Goal: Task Accomplishment & Management: Manage account settings

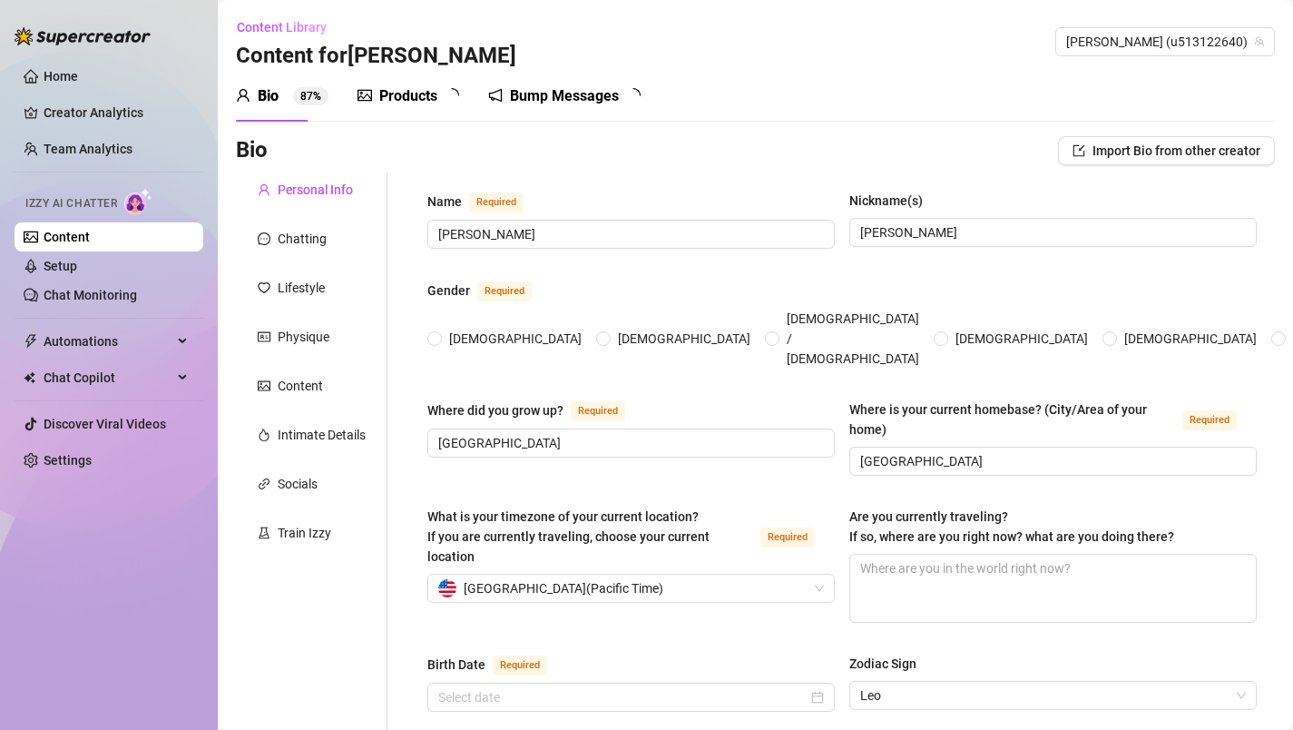
radio input "true"
type input "[DATE]"
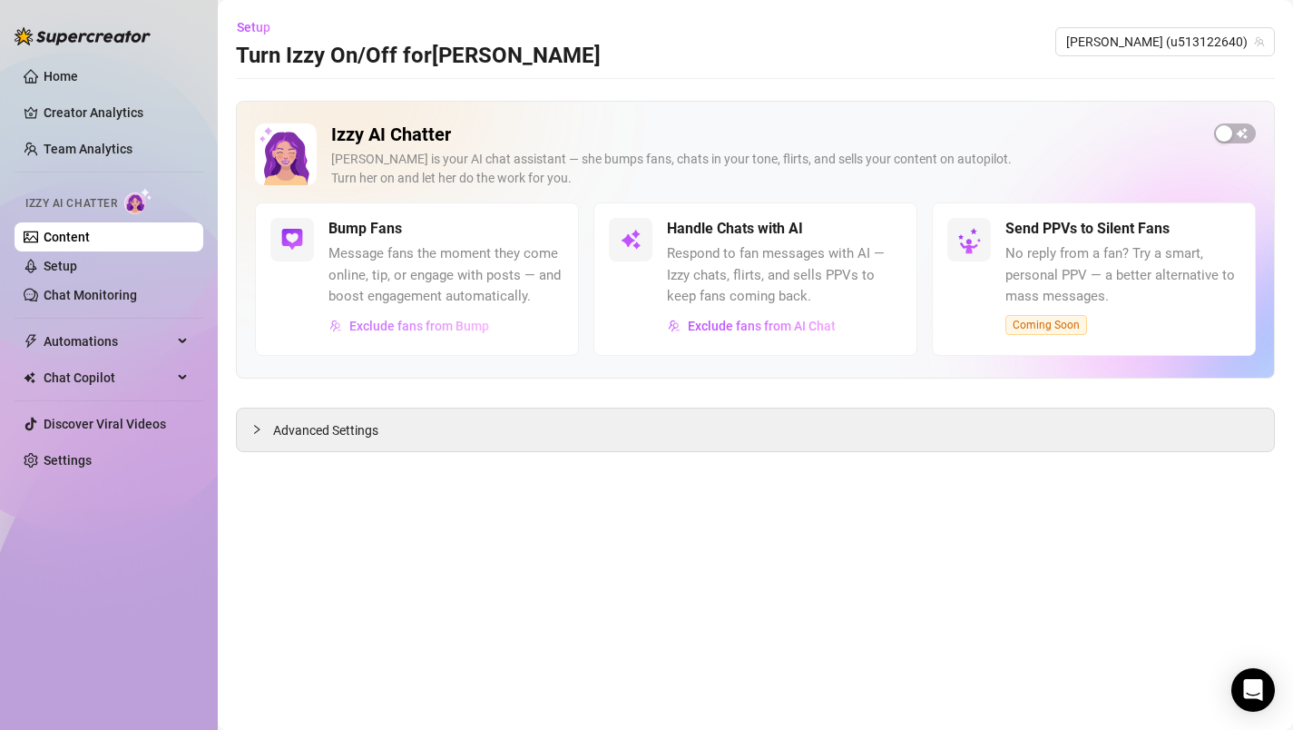
click at [438, 327] on span "Exclude fans from Bump" at bounding box center [419, 326] width 140 height 15
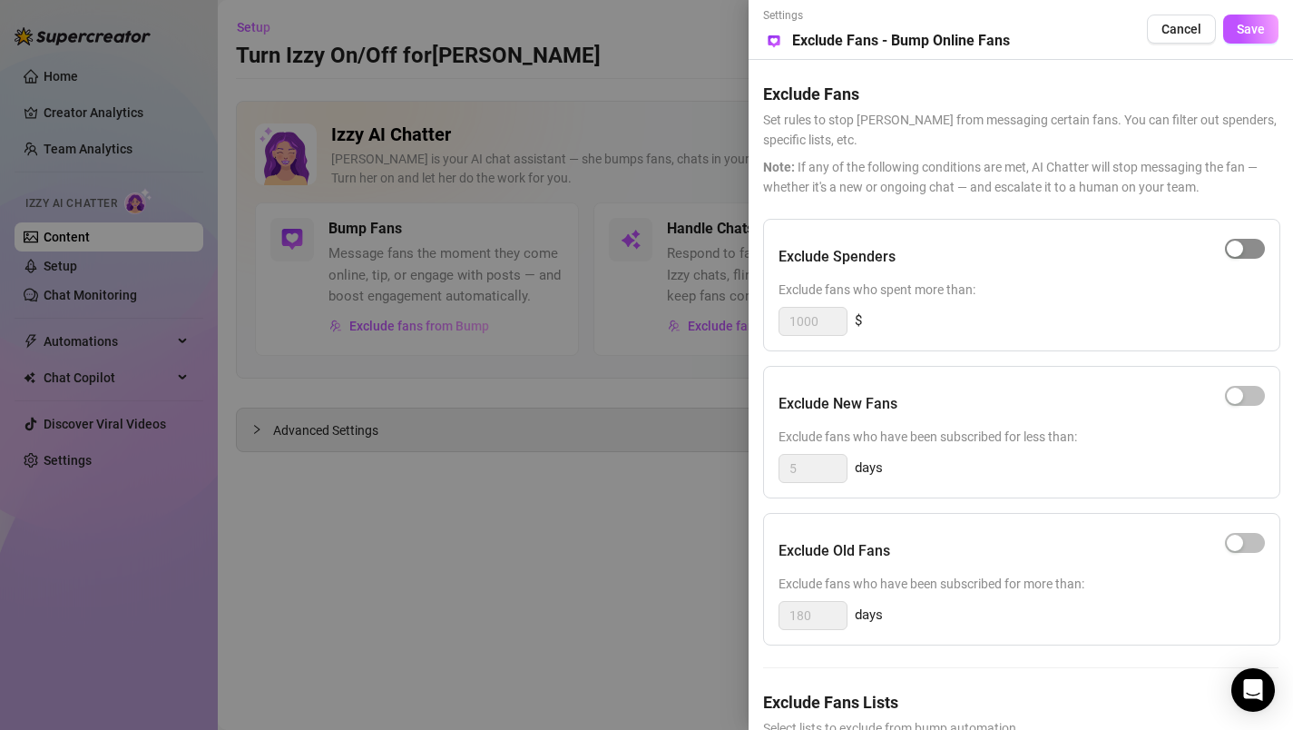
click at [1247, 250] on span "button" at bounding box center [1245, 249] width 40 height 20
drag, startPoint x: 828, startPoint y: 321, endPoint x: 777, endPoint y: 321, distance: 50.8
click at [777, 321] on div "Exclude Spenders Exclude fans who spent more than: 1000 $" at bounding box center [1021, 285] width 517 height 133
type input "300"
click at [953, 400] on div "Exclude New Fans" at bounding box center [1022, 403] width 487 height 45
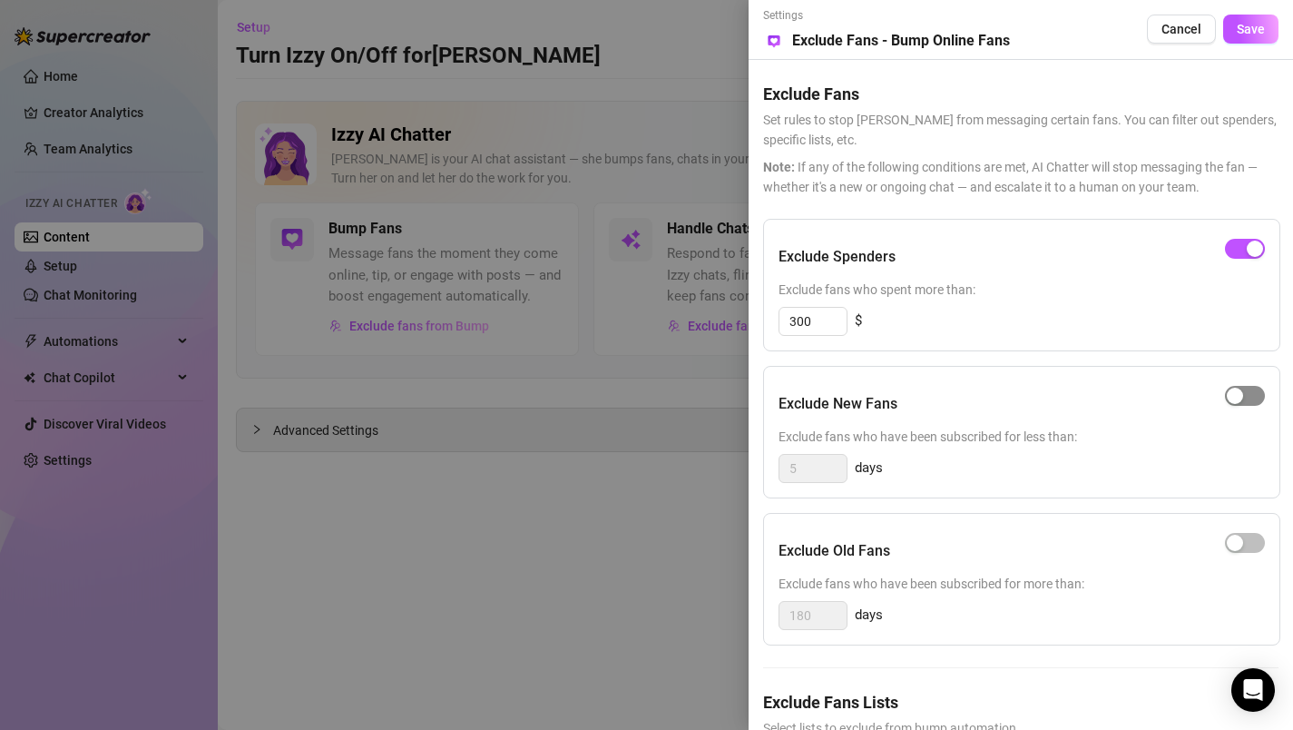
click at [1244, 398] on button "button" at bounding box center [1245, 396] width 40 height 20
drag, startPoint x: 826, startPoint y: 471, endPoint x: 791, endPoint y: 473, distance: 35.4
click at [791, 473] on input "5" at bounding box center [813, 468] width 67 height 27
click at [1250, 538] on span "button" at bounding box center [1245, 543] width 40 height 20
drag, startPoint x: 827, startPoint y: 472, endPoint x: 792, endPoint y: 477, distance: 35.7
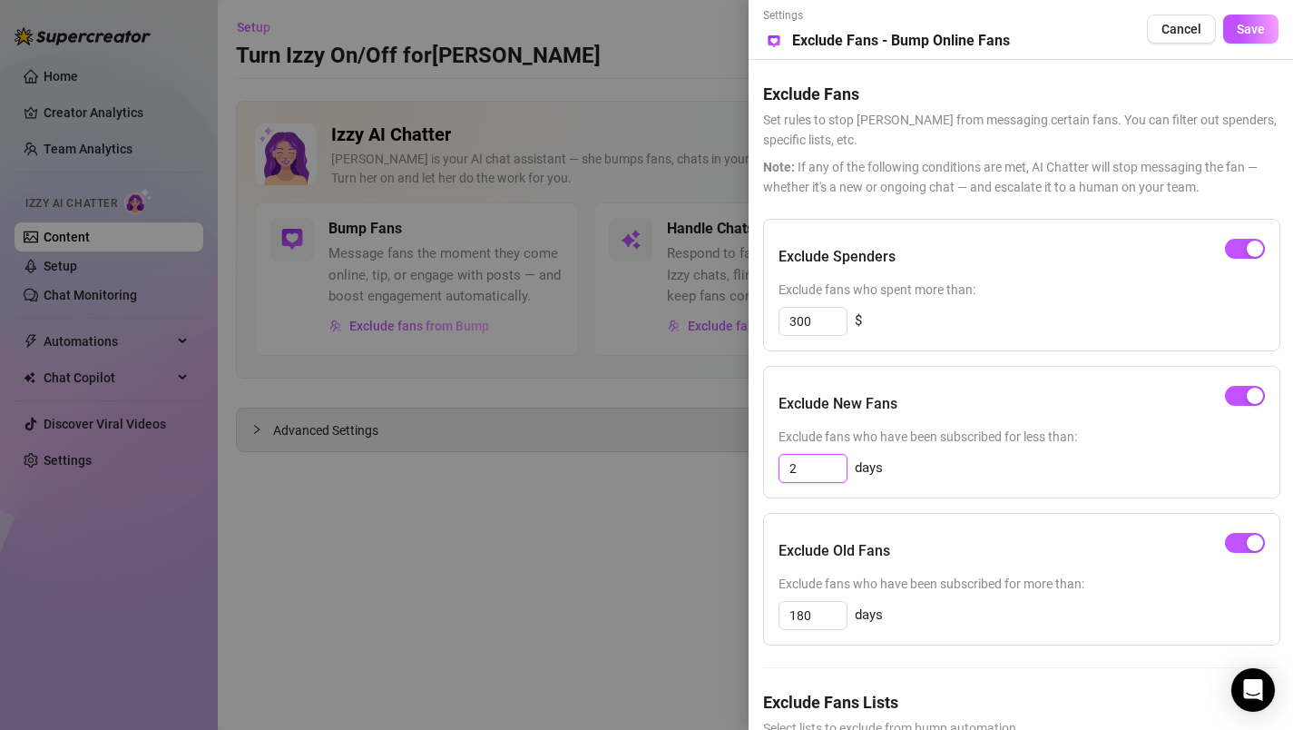
click at [792, 477] on input "2" at bounding box center [813, 468] width 67 height 27
type input "5"
click at [1289, 495] on div "Settings Preview Exclude Fans - Bump Online Fans Cancel Save Exclude Fans Set r…" at bounding box center [1021, 365] width 545 height 730
drag, startPoint x: 1159, startPoint y: 707, endPoint x: 1153, endPoint y: 642, distance: 65.7
click at [1153, 642] on div "Exclude Spenders Exclude fans who spent more than: 300 $ Exclude New Fans Exclu…" at bounding box center [1021, 518] width 516 height 599
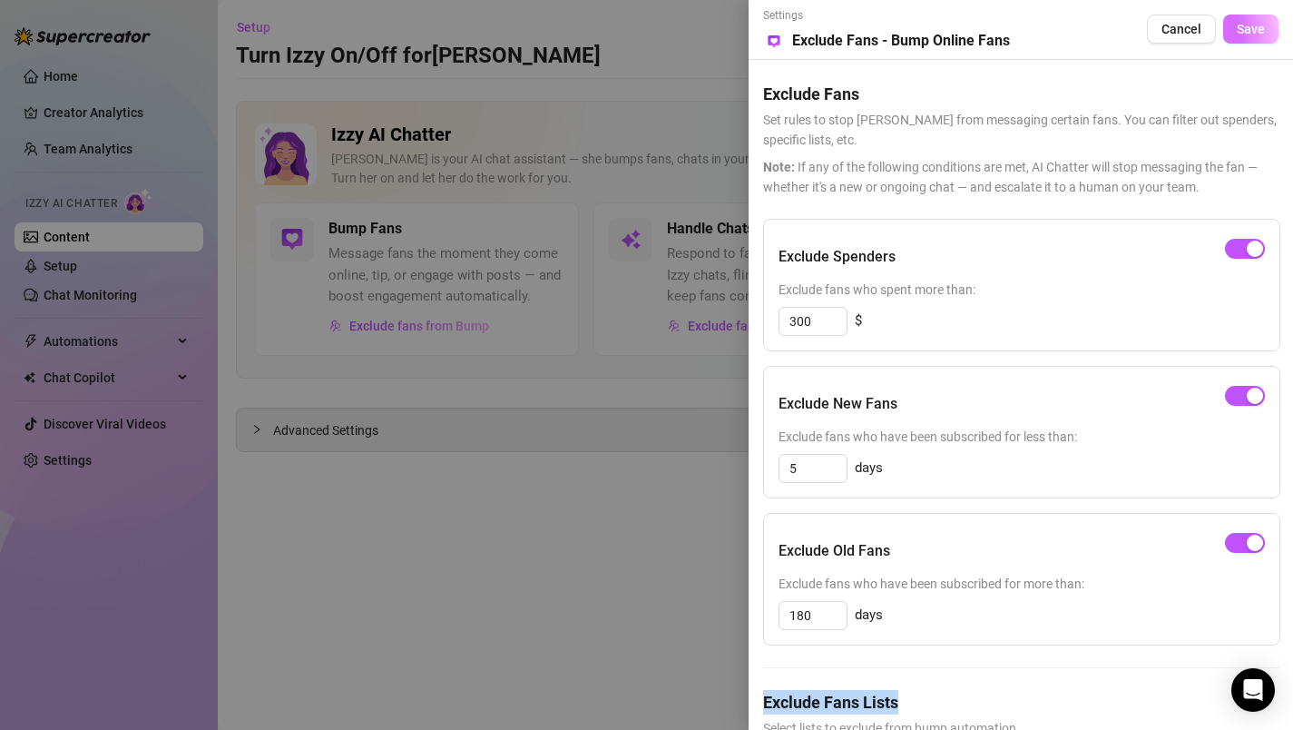
click at [1241, 26] on span "Save" at bounding box center [1251, 29] width 28 height 15
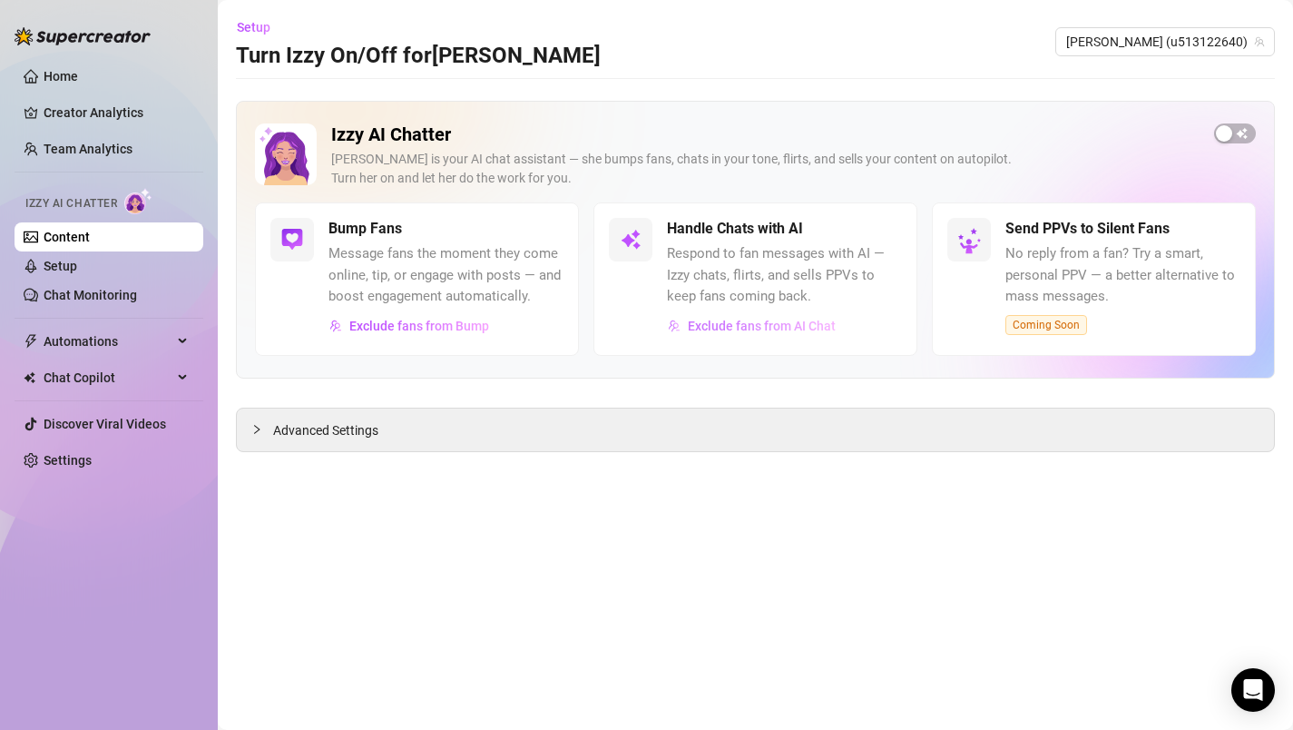
click at [810, 324] on span "Exclude fans from AI Chat" at bounding box center [762, 326] width 148 height 15
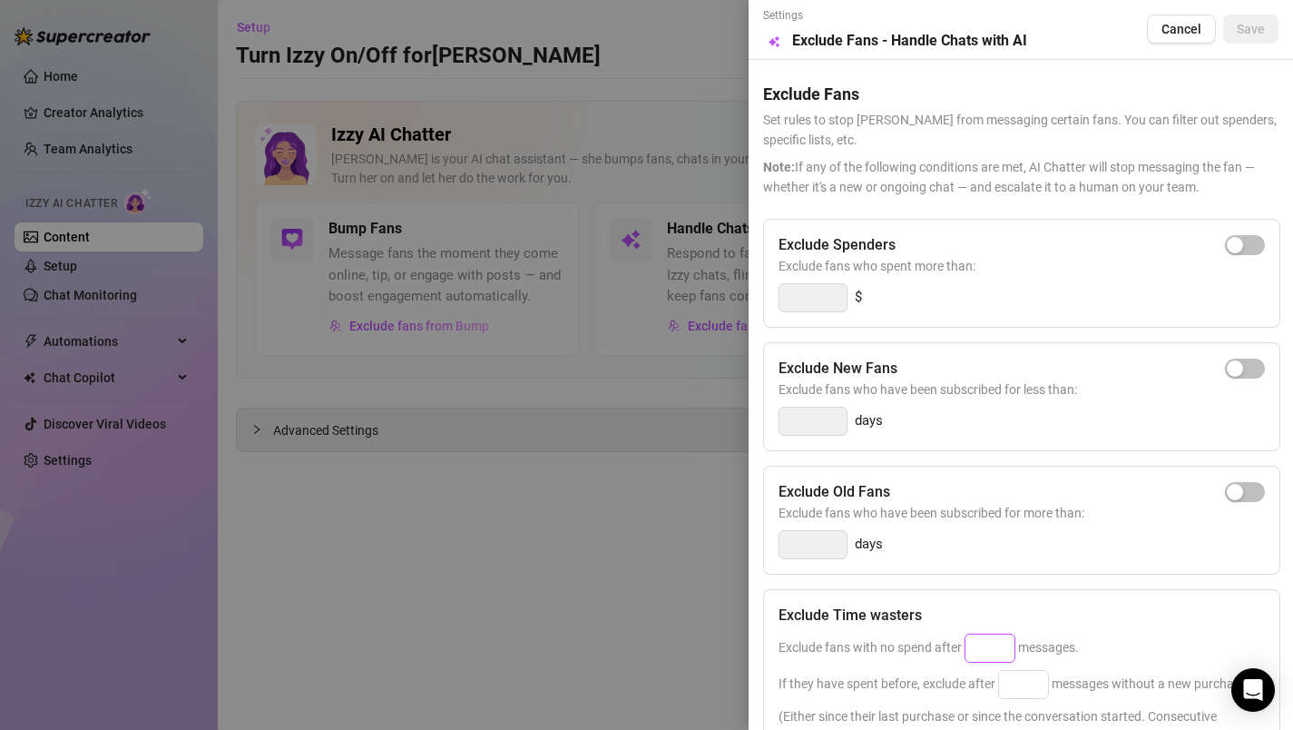
click at [983, 647] on input at bounding box center [990, 647] width 49 height 27
type input "25"
click at [1030, 689] on input at bounding box center [1023, 684] width 49 height 27
type input "25"
click at [1067, 526] on div "Exclude Old Fans Exclude fans who have been subscribed for more than: days" at bounding box center [1021, 520] width 517 height 109
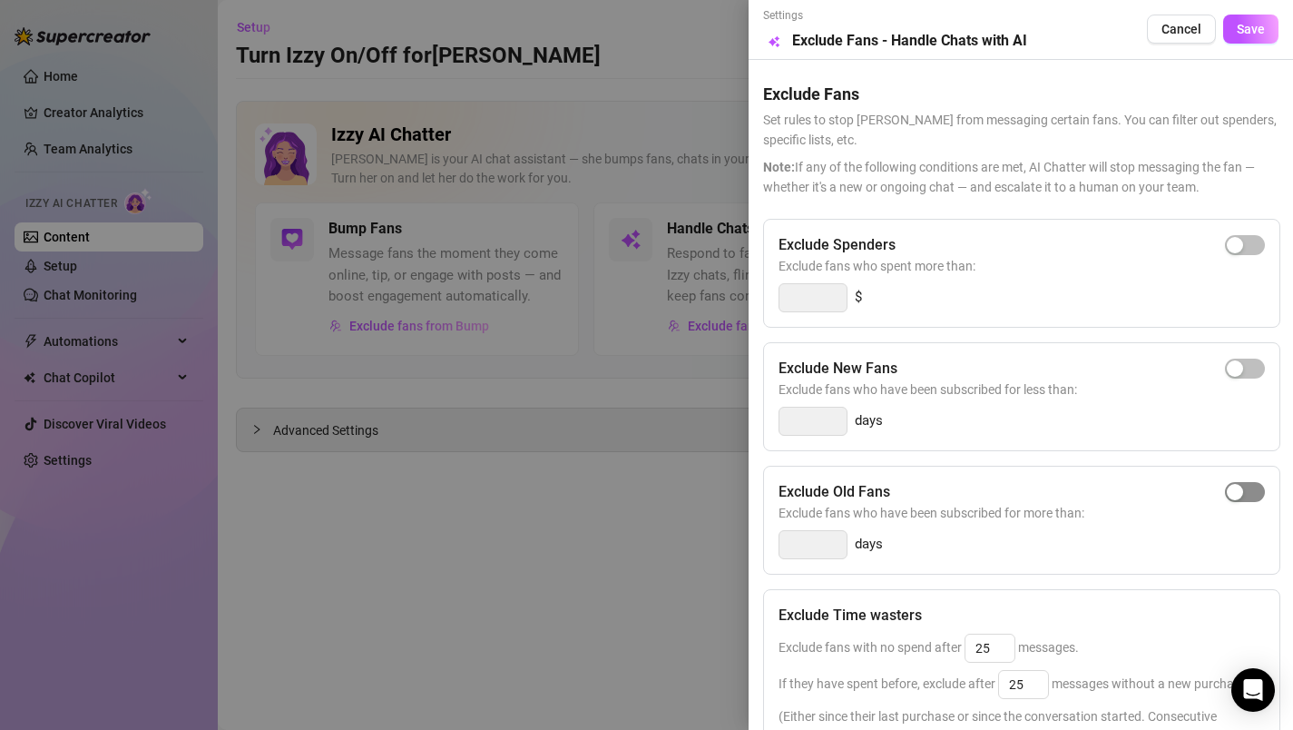
click at [1234, 493] on span "button" at bounding box center [1245, 492] width 40 height 20
drag, startPoint x: 831, startPoint y: 546, endPoint x: 772, endPoint y: 542, distance: 60.0
click at [772, 542] on div "Exclude Old Fans Exclude fans who have been subscribed for more than: 14 days" at bounding box center [1021, 520] width 517 height 109
type input "30"
click at [1241, 244] on span "button" at bounding box center [1245, 245] width 40 height 20
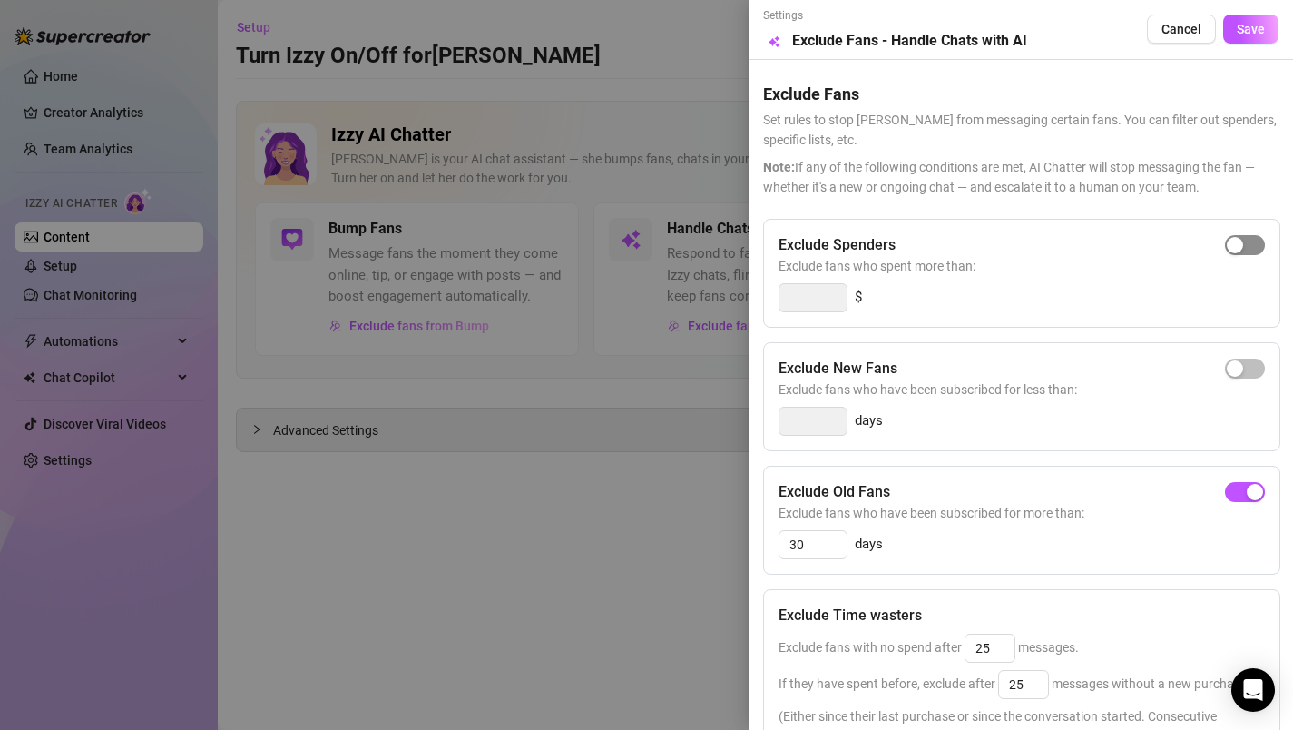
type input "300"
click at [1238, 34] on span "Save" at bounding box center [1251, 29] width 28 height 15
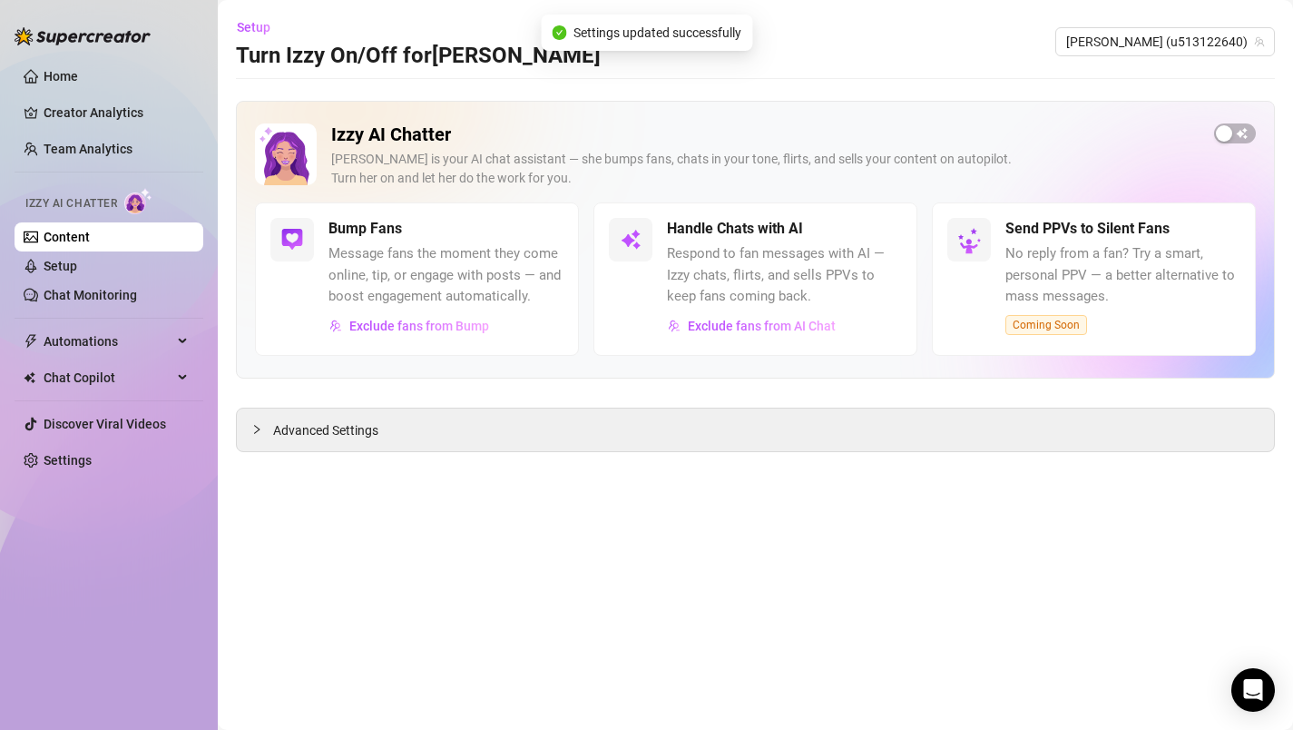
click at [1052, 241] on div "Send PPVs to Silent Fans No reply from a fan? Try a smart, personal PPV — a bet…" at bounding box center [1123, 276] width 235 height 117
click at [1227, 132] on div "button" at bounding box center [1224, 133] width 16 height 16
click at [876, 224] on div "button" at bounding box center [872, 229] width 16 height 16
click at [761, 323] on span "Exclude fans from AI Chat" at bounding box center [762, 326] width 148 height 15
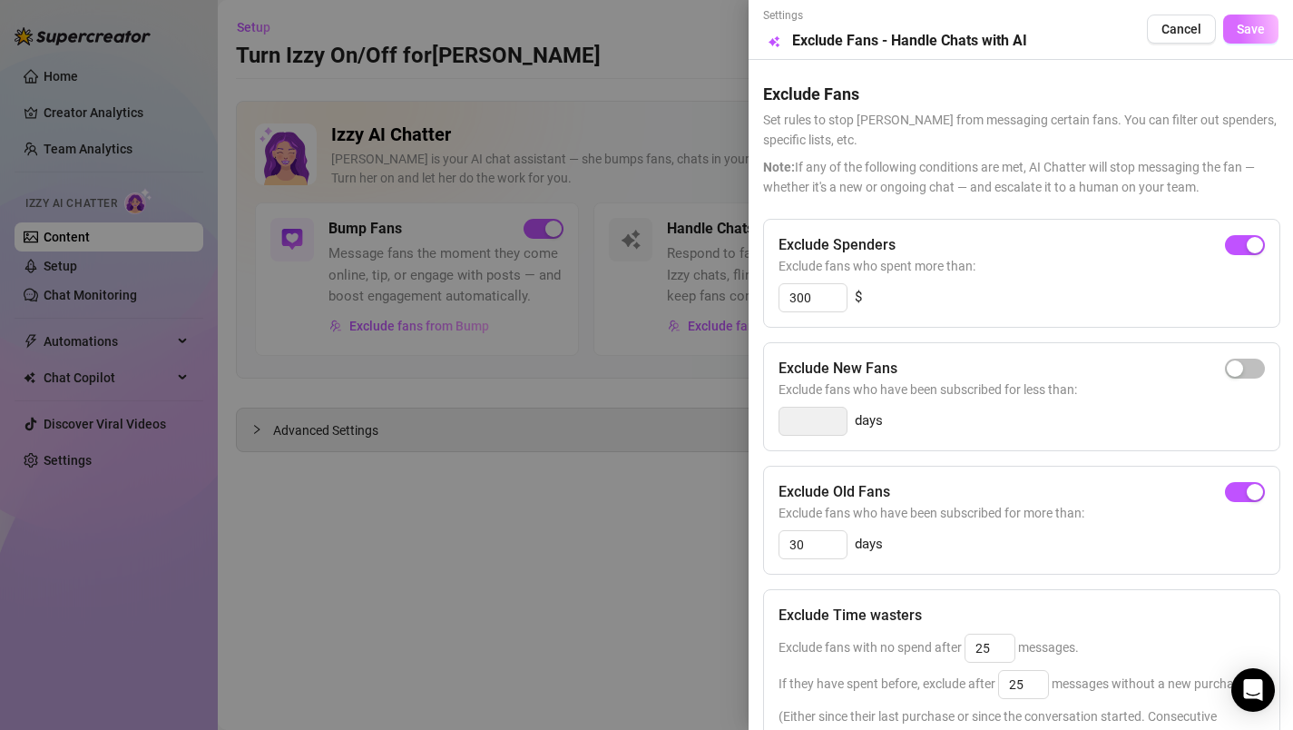
click at [1237, 29] on span "Save" at bounding box center [1251, 29] width 28 height 15
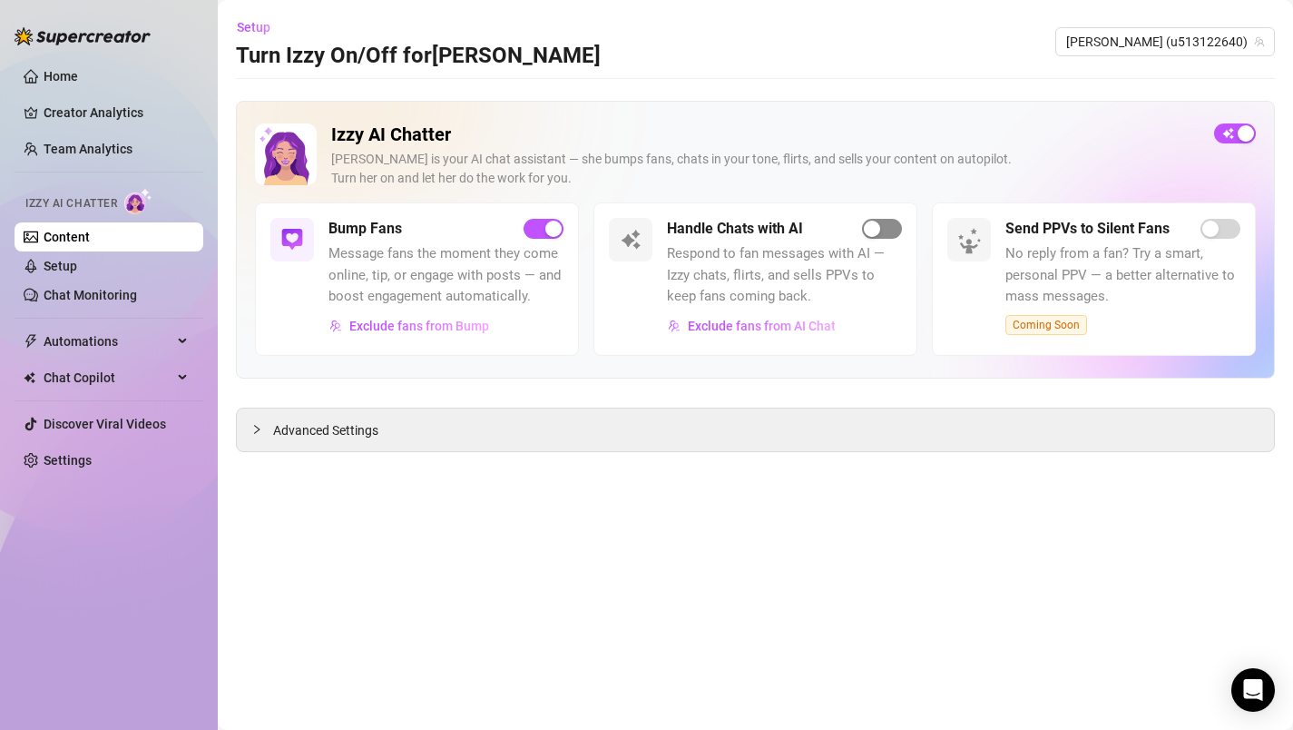
click at [890, 227] on span "button" at bounding box center [882, 229] width 40 height 20
click at [754, 329] on span "Exclude fans from AI Chat" at bounding box center [762, 326] width 148 height 15
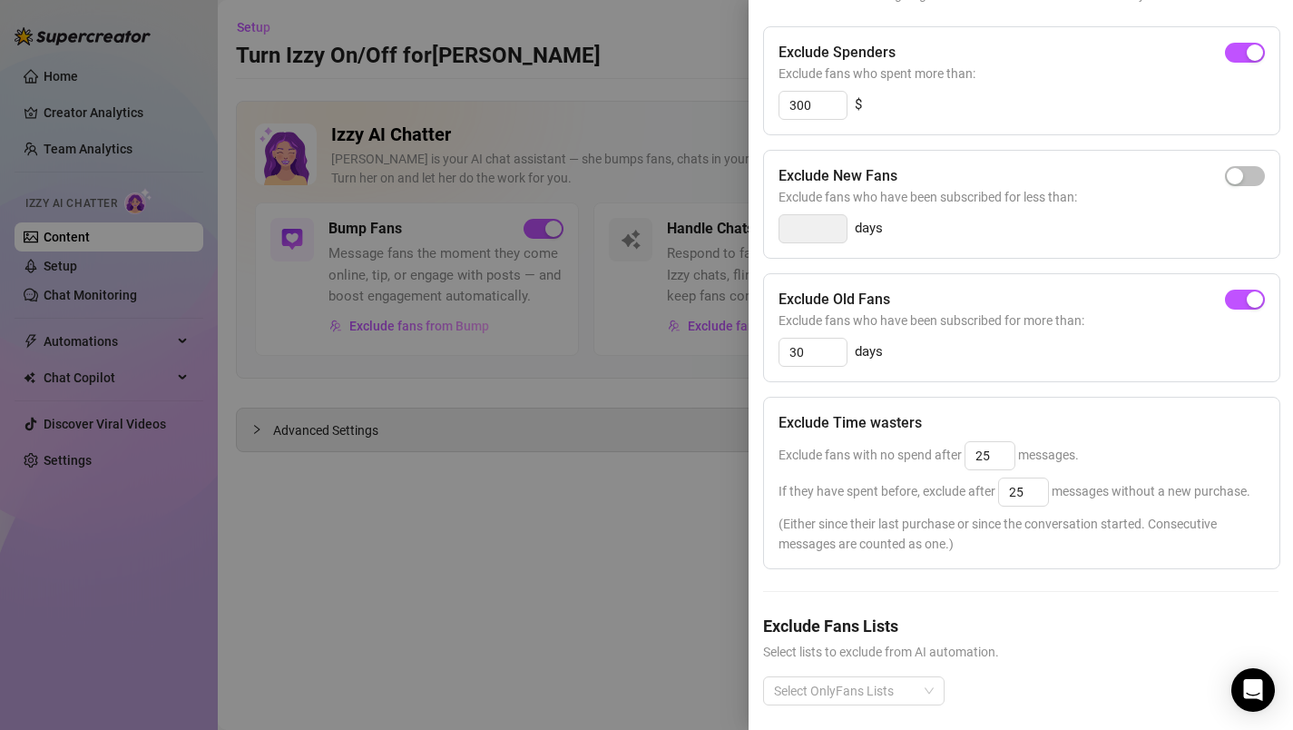
scroll to position [238, 0]
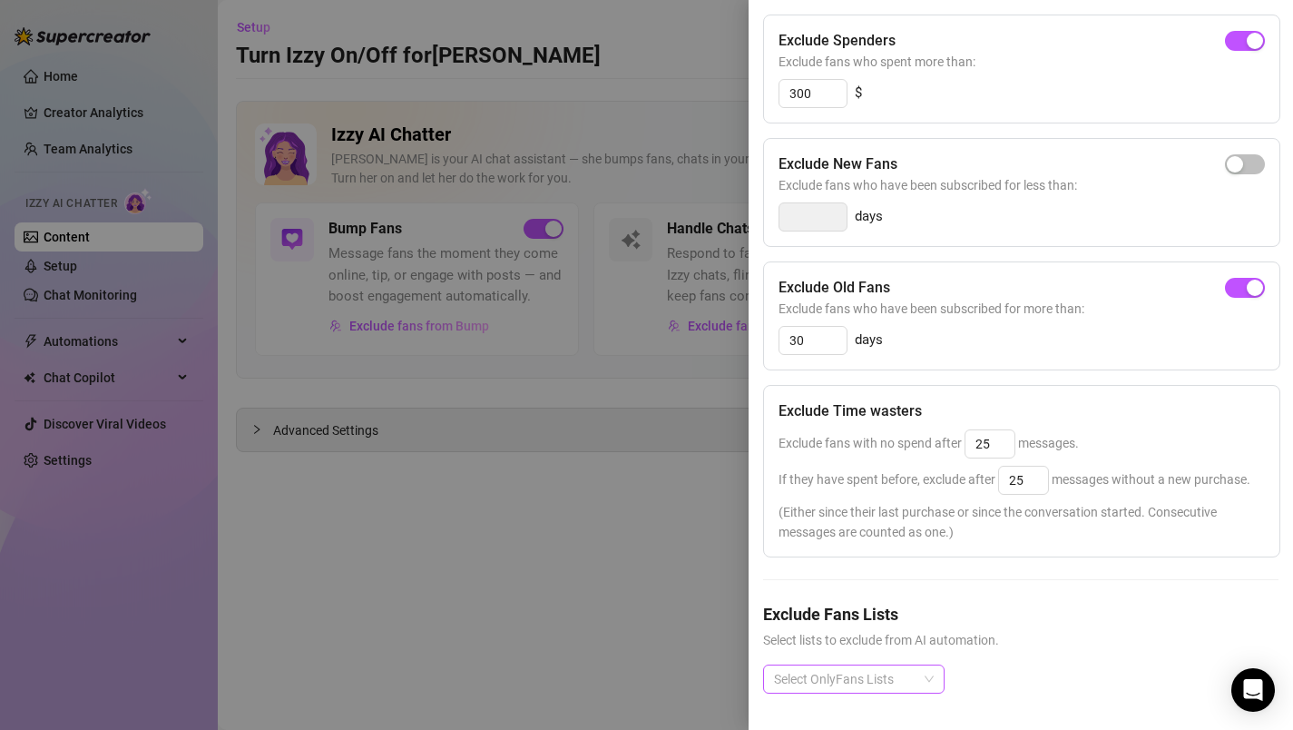
click at [933, 666] on div "Select OnlyFans Lists" at bounding box center [854, 678] width 182 height 29
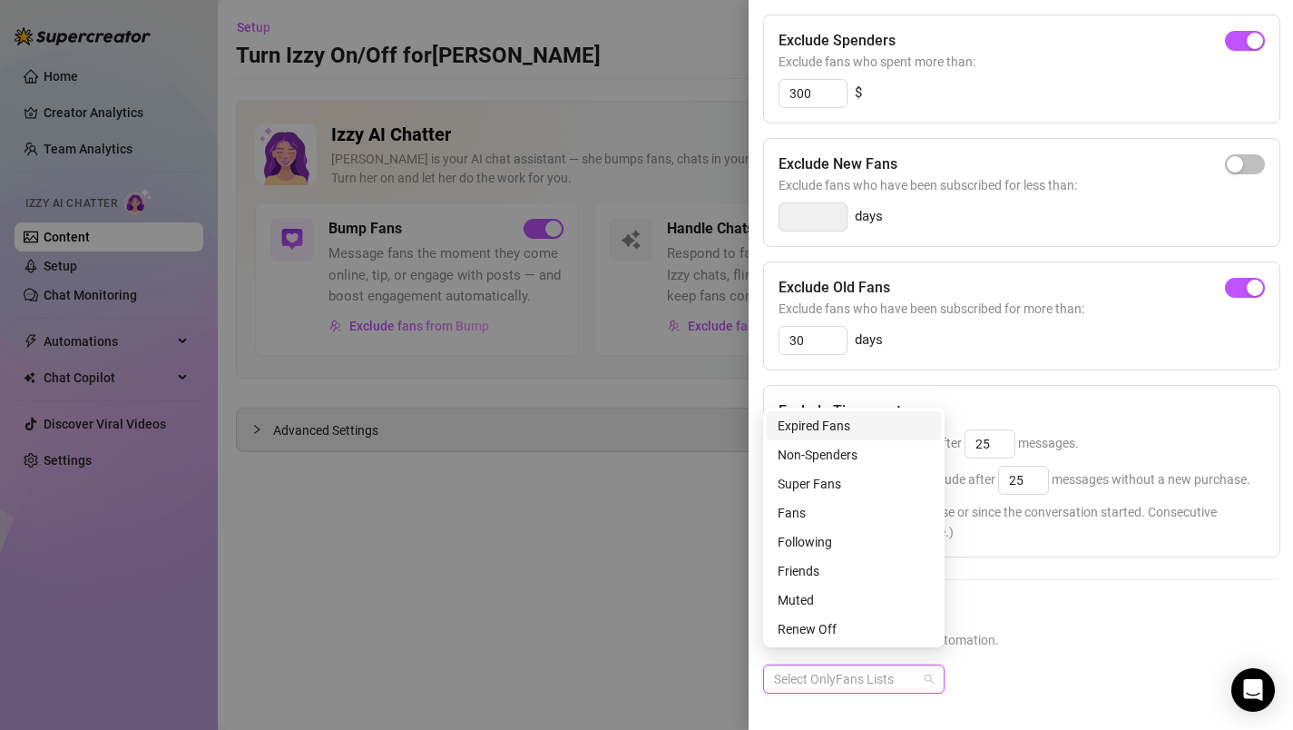
click at [1096, 664] on div "Select OnlyFans Lists" at bounding box center [1021, 693] width 516 height 58
click at [929, 668] on div "Select OnlyFans Lists" at bounding box center [854, 678] width 182 height 29
click at [840, 484] on div "Super Fans" at bounding box center [854, 484] width 152 height 20
click at [1227, 505] on span "(Either since their last purchase or since the conversation started. Consecutiv…" at bounding box center [1022, 522] width 487 height 40
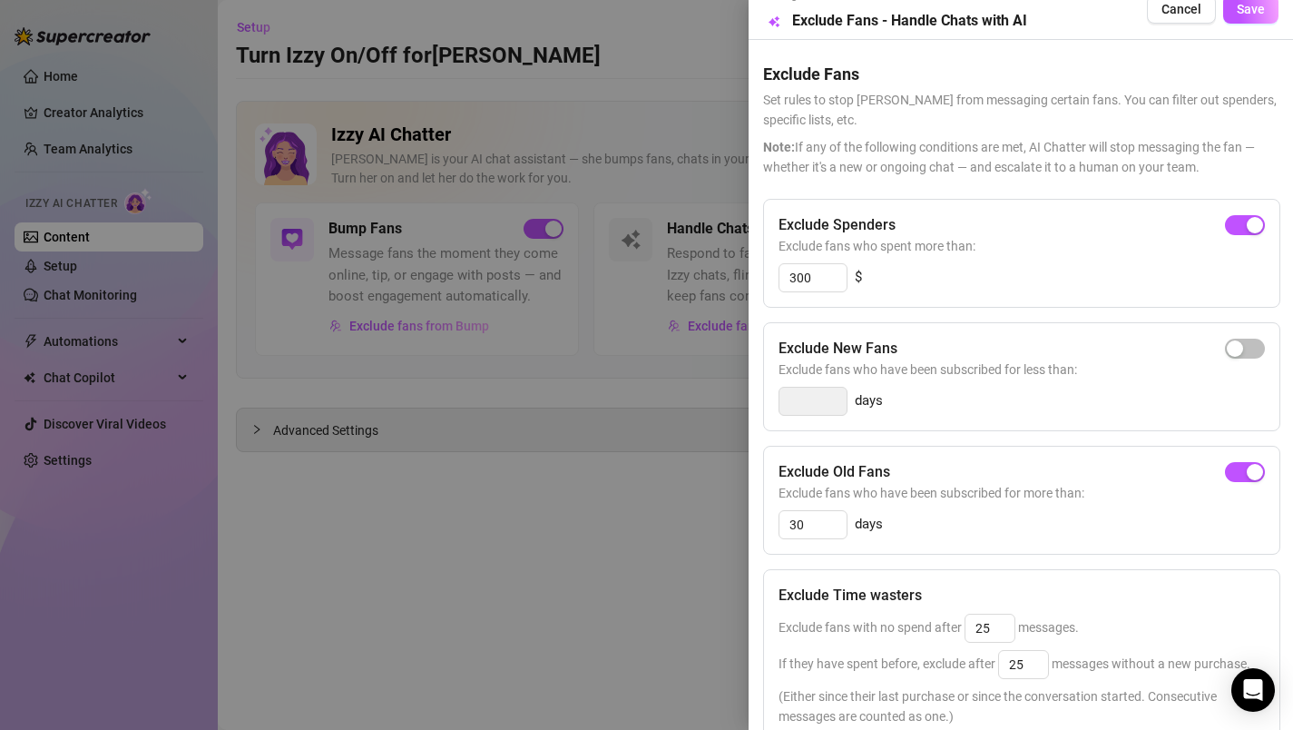
scroll to position [0, 0]
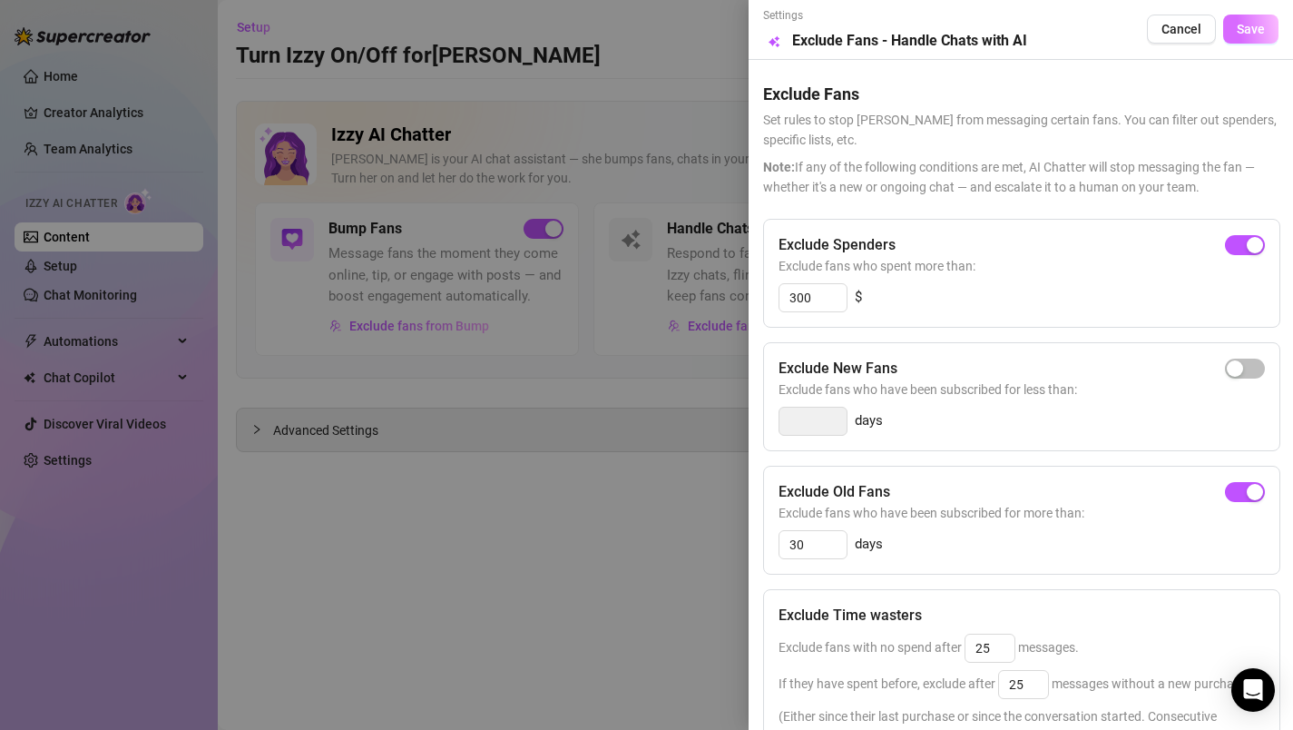
click at [1237, 31] on span "Save" at bounding box center [1251, 29] width 28 height 15
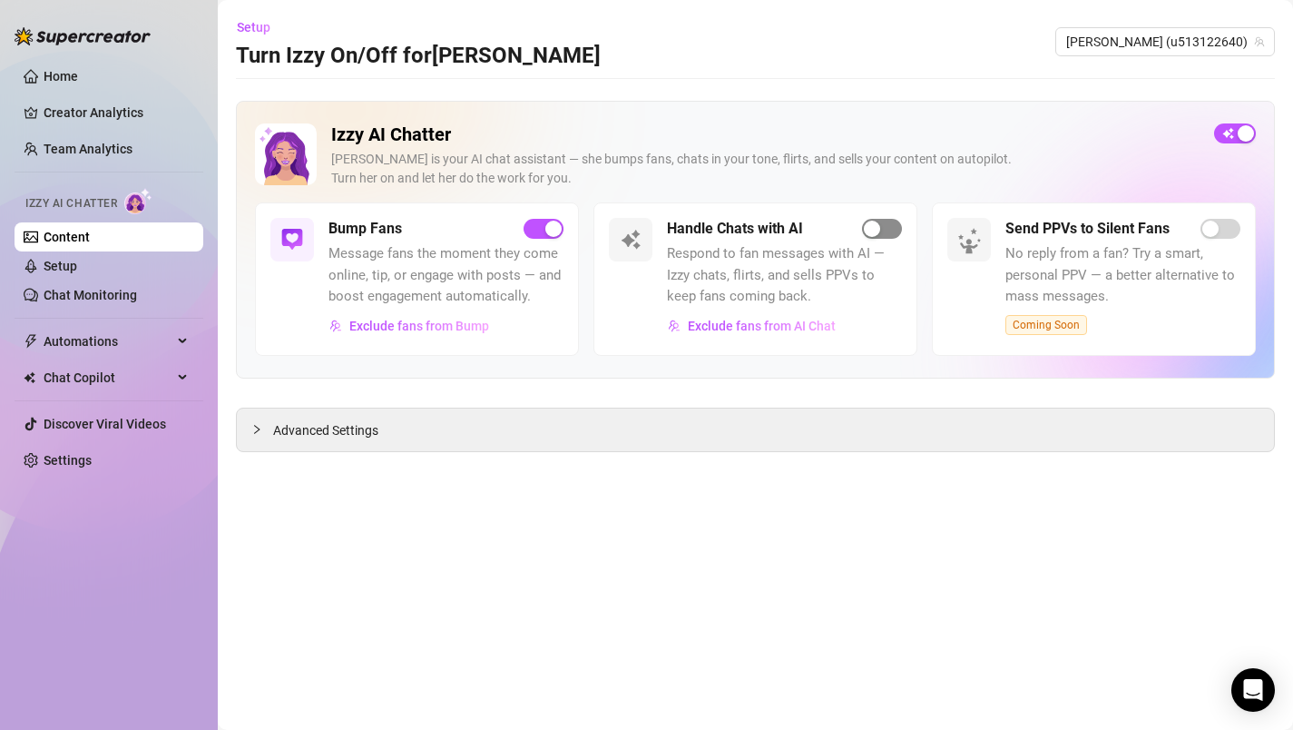
click at [897, 228] on span "button" at bounding box center [882, 229] width 40 height 20
click at [275, 429] on span "Advanced Settings" at bounding box center [325, 430] width 105 height 20
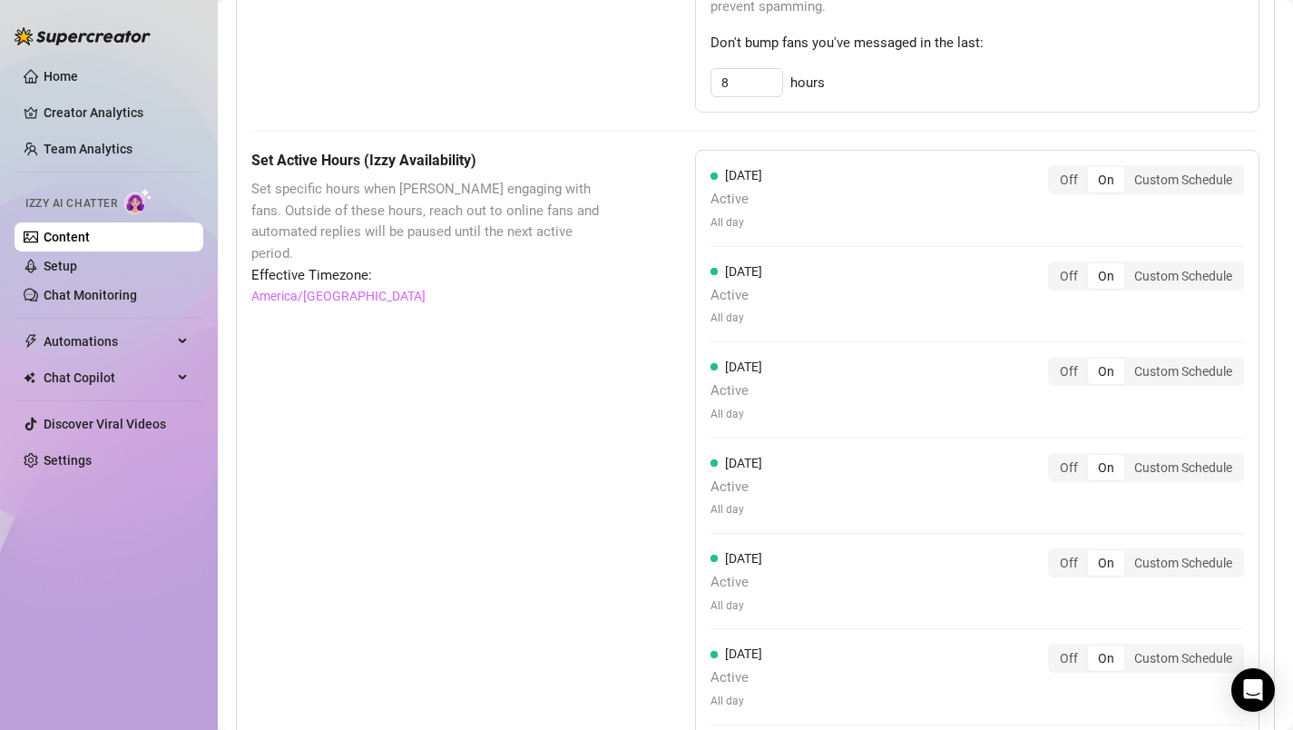
scroll to position [1200, 0]
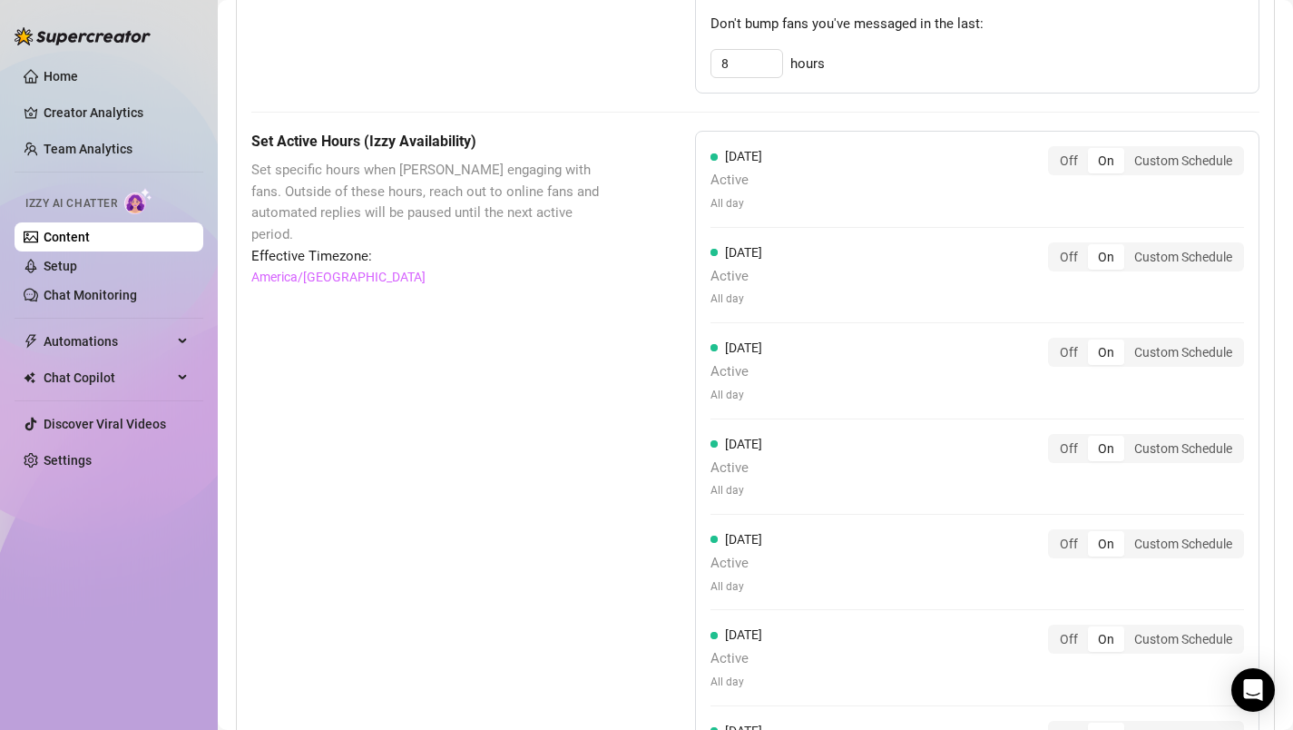
click at [1100, 165] on div "On" at bounding box center [1106, 160] width 36 height 25
click at [1093, 151] on input "On" at bounding box center [1093, 151] width 0 height 0
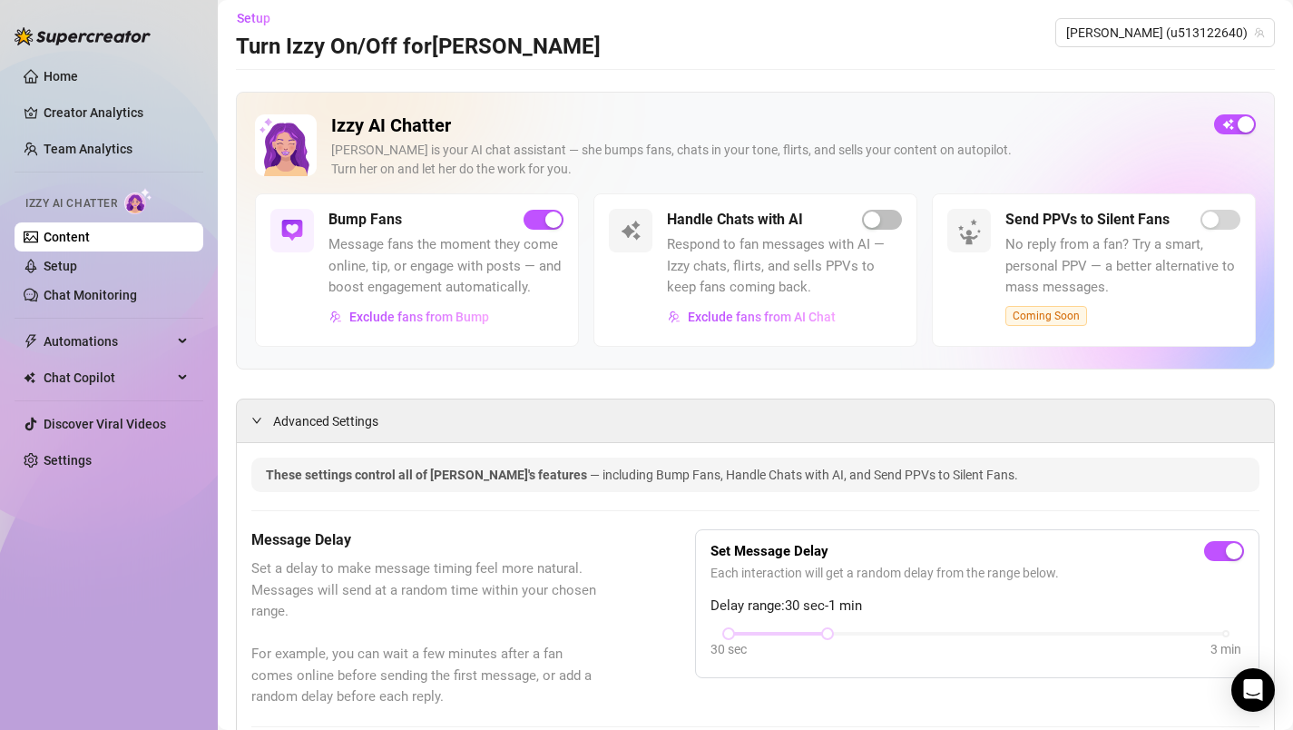
scroll to position [0, 0]
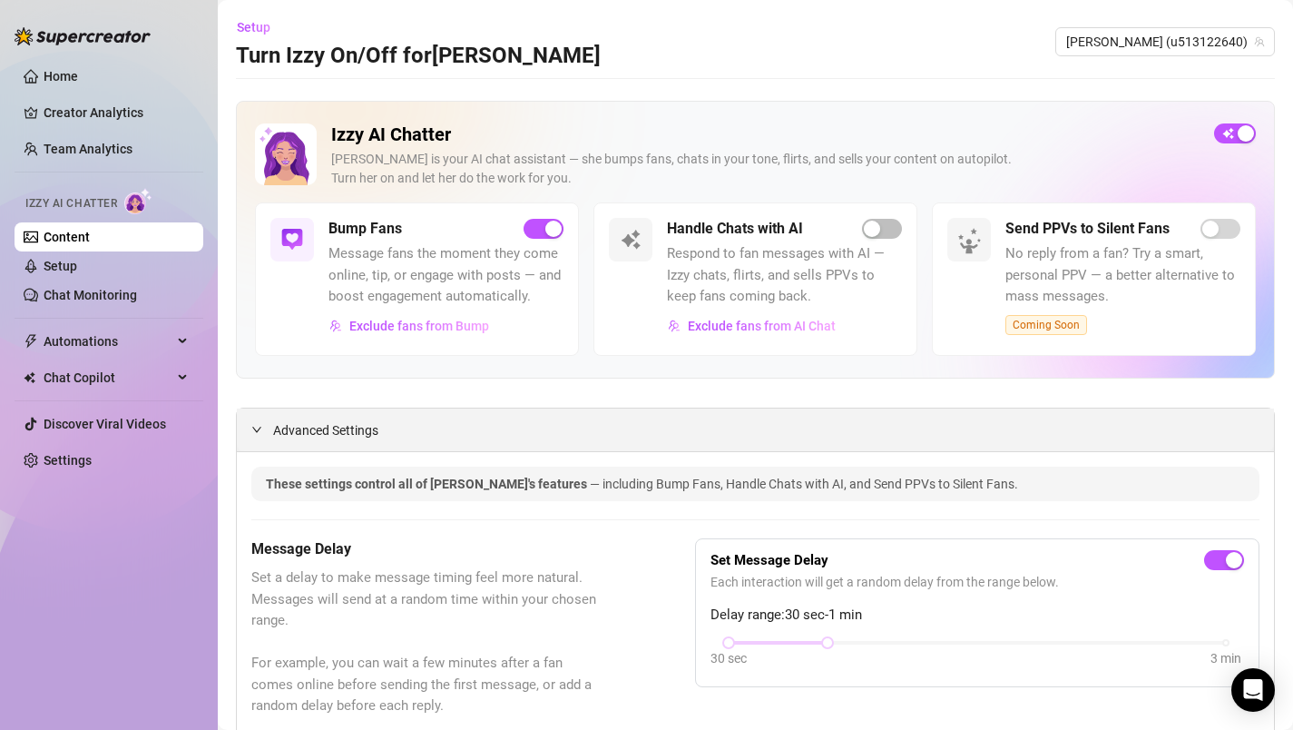
click at [256, 433] on icon "expanded" at bounding box center [256, 429] width 11 height 11
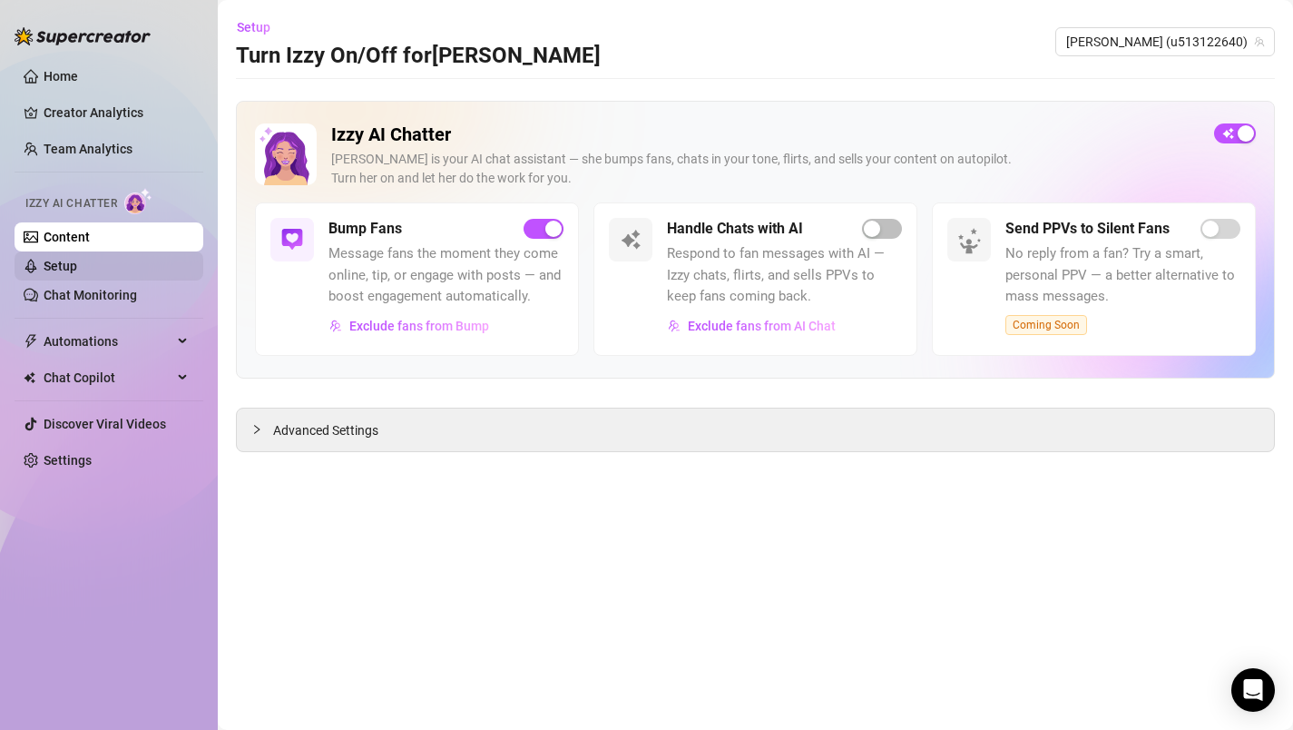
click at [57, 264] on link "Setup" at bounding box center [61, 266] width 34 height 15
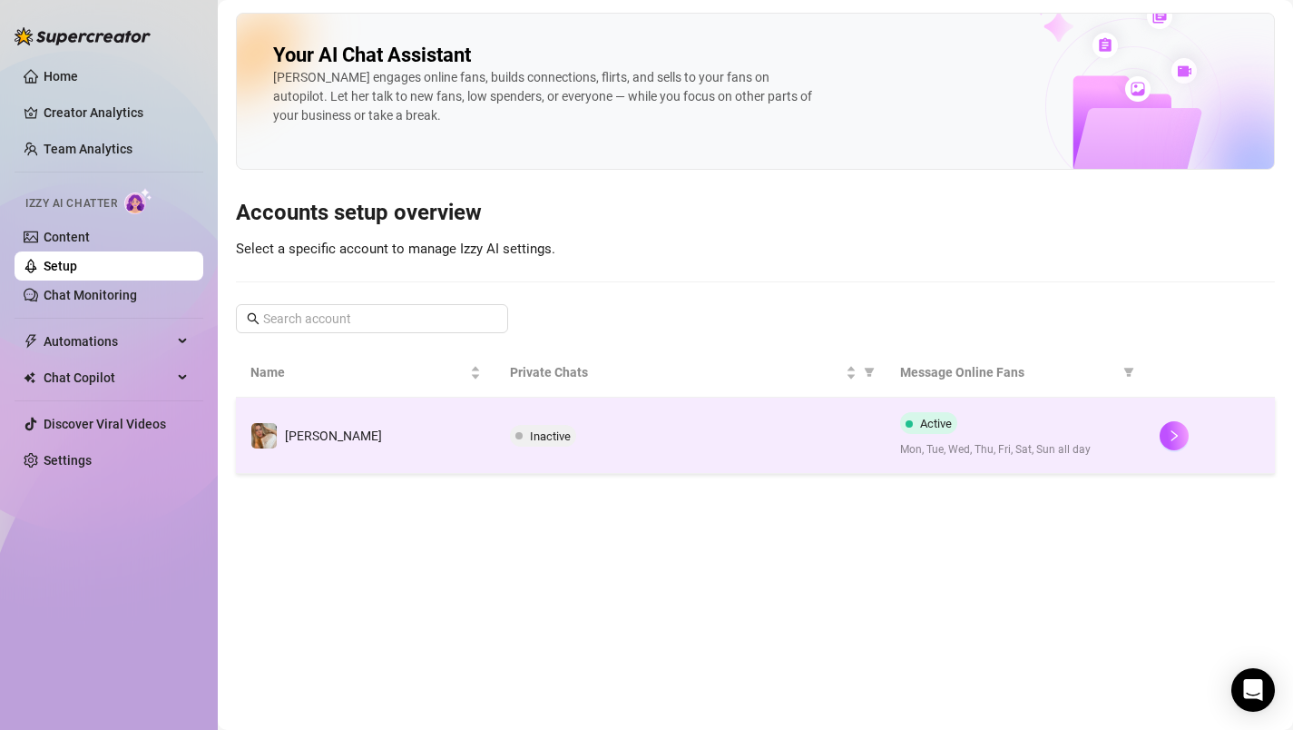
click at [536, 435] on span "Inactive" at bounding box center [550, 436] width 41 height 14
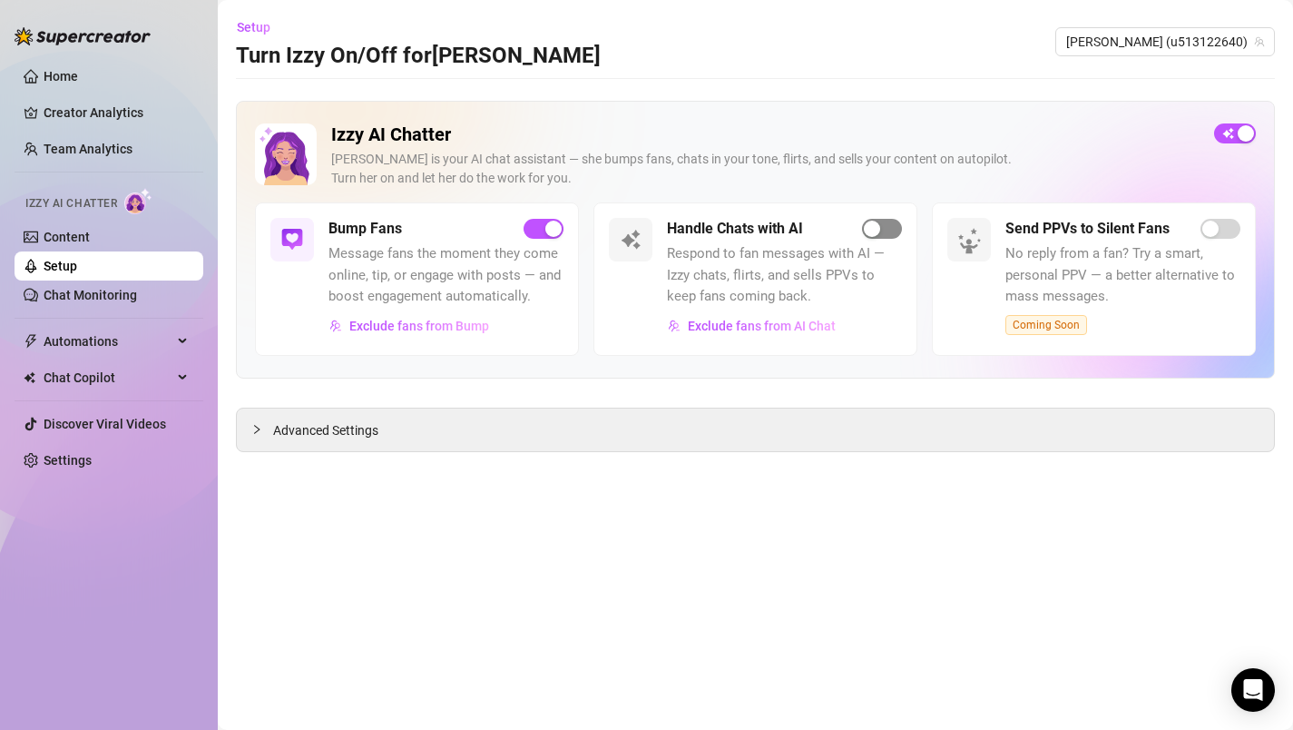
click at [881, 227] on span "button" at bounding box center [882, 229] width 40 height 20
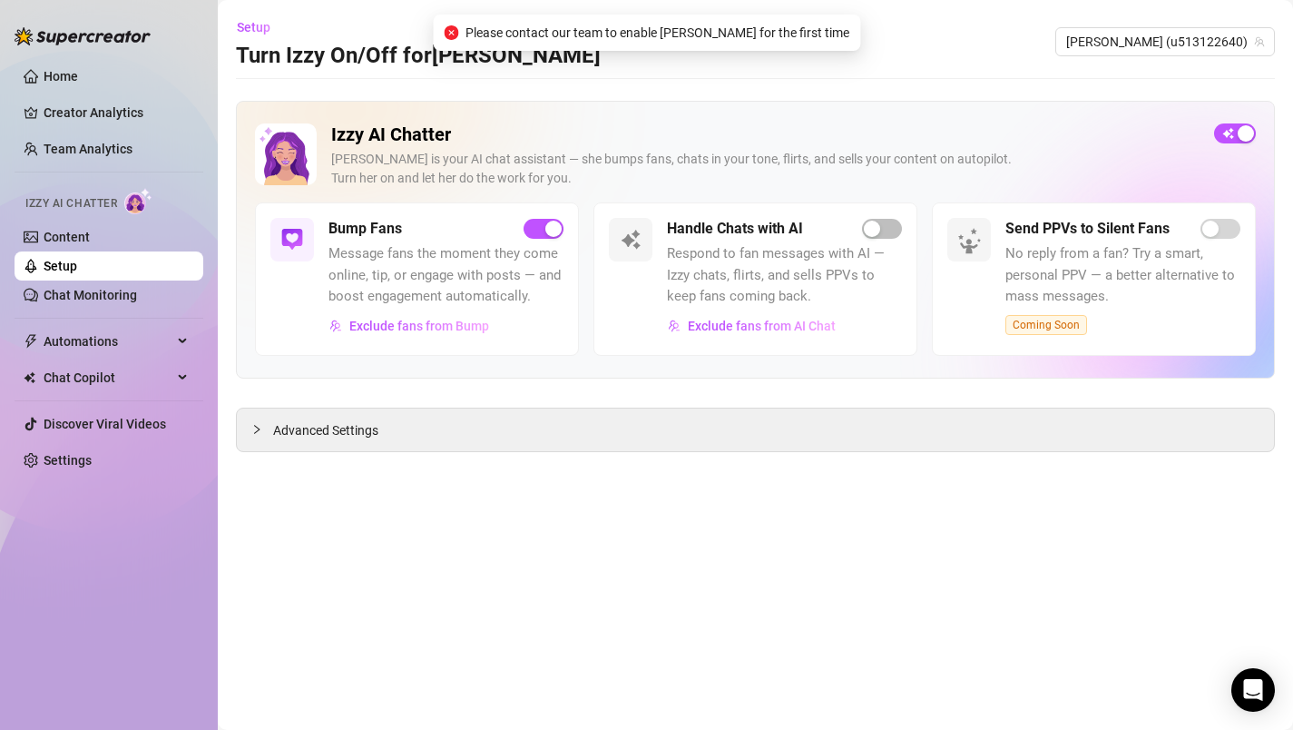
click at [528, 472] on main "Setup Turn Izzy On/Off for [PERSON_NAME] [PERSON_NAME] (u513122640) Izzy AI Cha…" at bounding box center [756, 365] width 1076 height 730
click at [93, 288] on link "Chat Monitoring" at bounding box center [90, 295] width 93 height 15
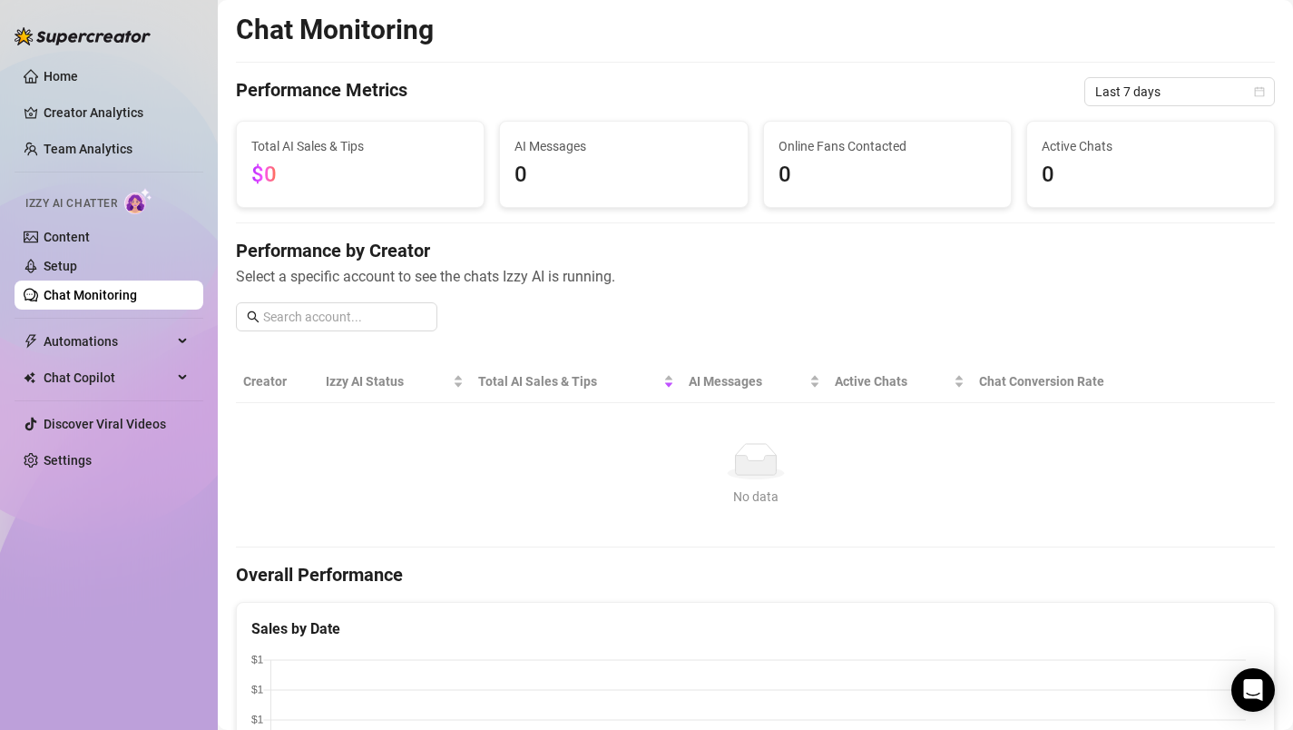
scroll to position [4, 0]
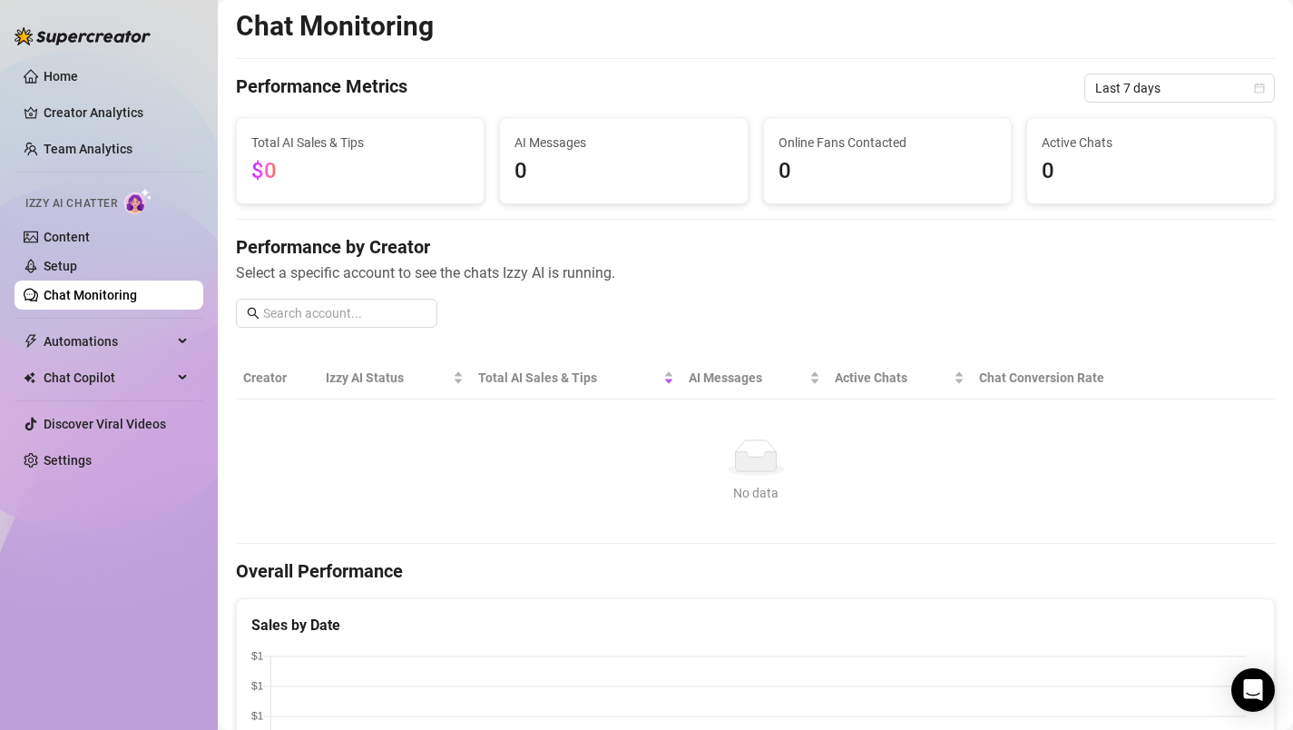
click at [95, 526] on div "Home Creator Analytics Team Analytics Izzy AI Chatter Content Setup Chat Monito…" at bounding box center [109, 356] width 189 height 713
